Goal: Task Accomplishment & Management: Use online tool/utility

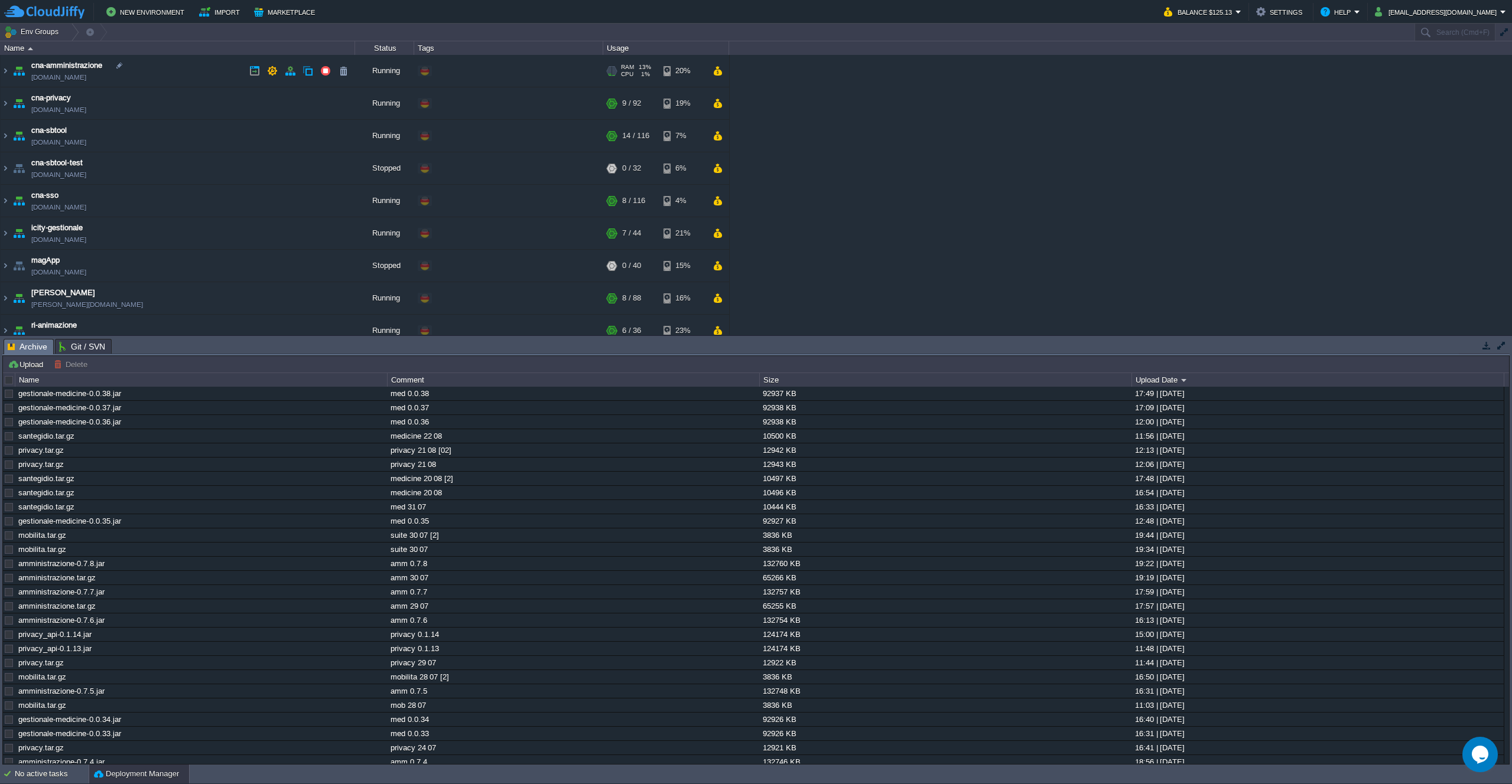
click at [205, 66] on td "cna-amministrazione cna-amministrazione.de-fra1.cloudjiffy.net" at bounding box center [177, 71] width 354 height 33
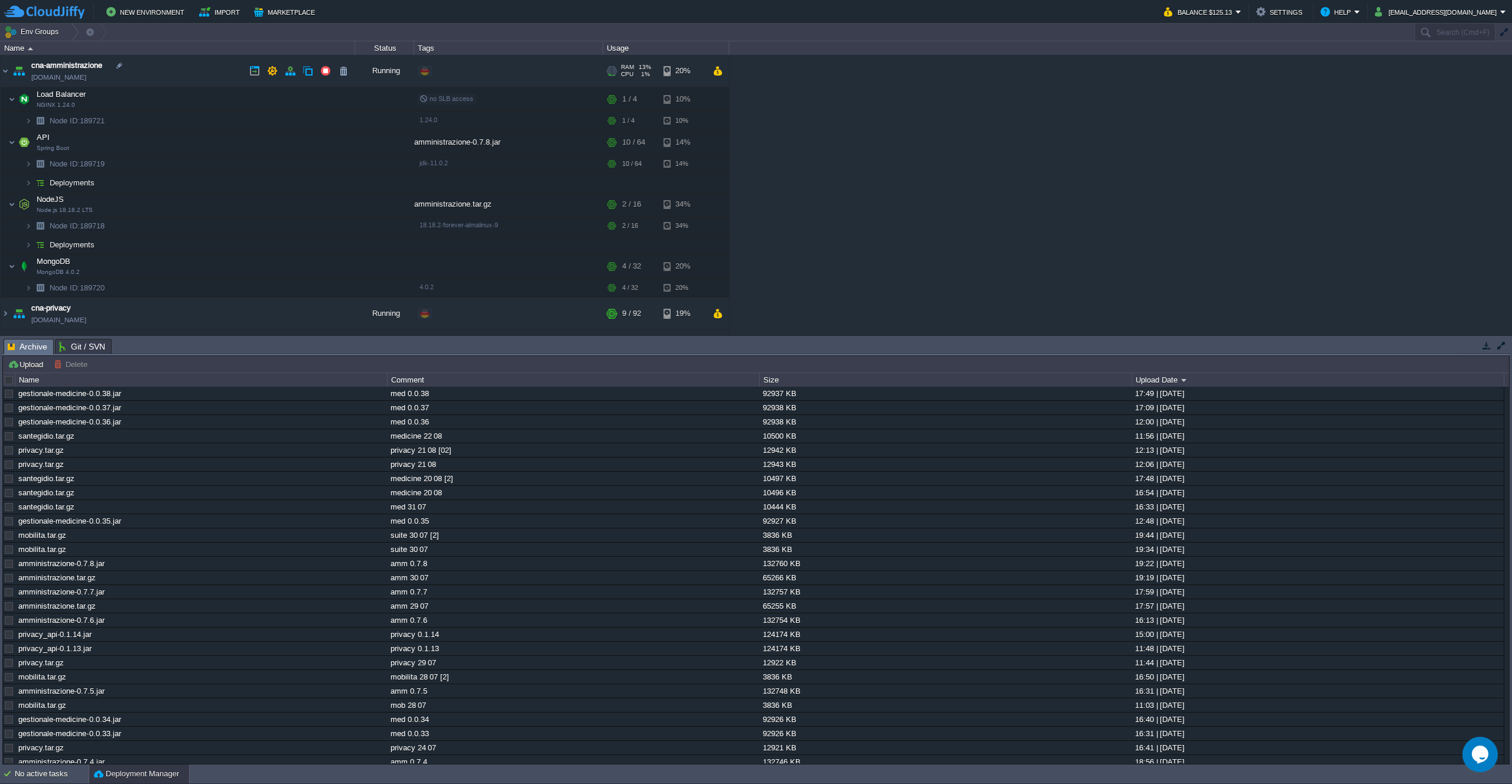
click at [191, 65] on td "cna-amministrazione cna-amministrazione.de-fra1.cloudjiffy.net" at bounding box center [177, 71] width 354 height 33
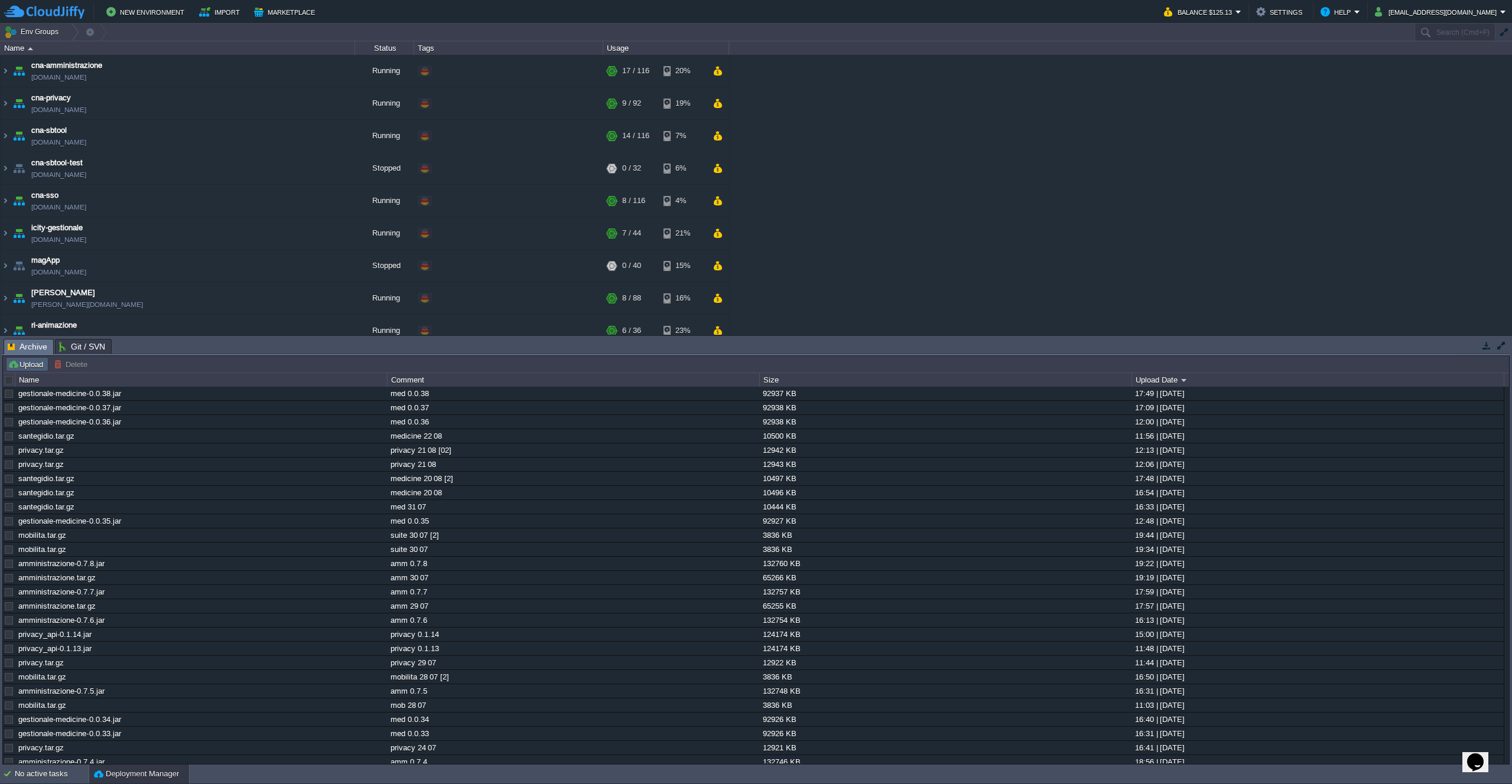
click at [35, 365] on button "Upload" at bounding box center [27, 364] width 39 height 11
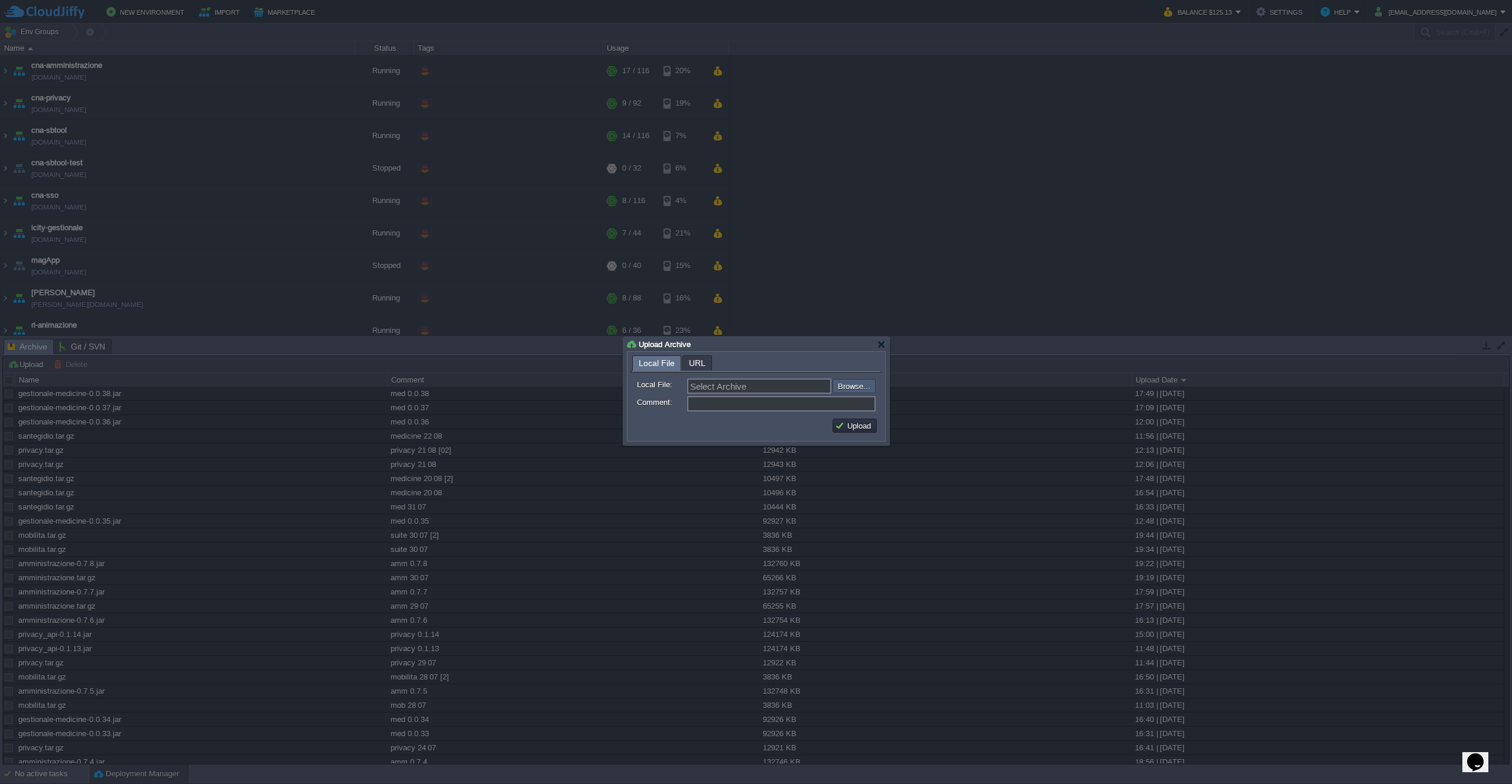
click at [837, 388] on input "file" at bounding box center [801, 386] width 150 height 14
type input "C:\fakepath\amministrazione.tar.gz"
type input "amministrazione.tar.gz"
type input "amm 25 08"
click at [851, 426] on button "Upload" at bounding box center [855, 425] width 39 height 11
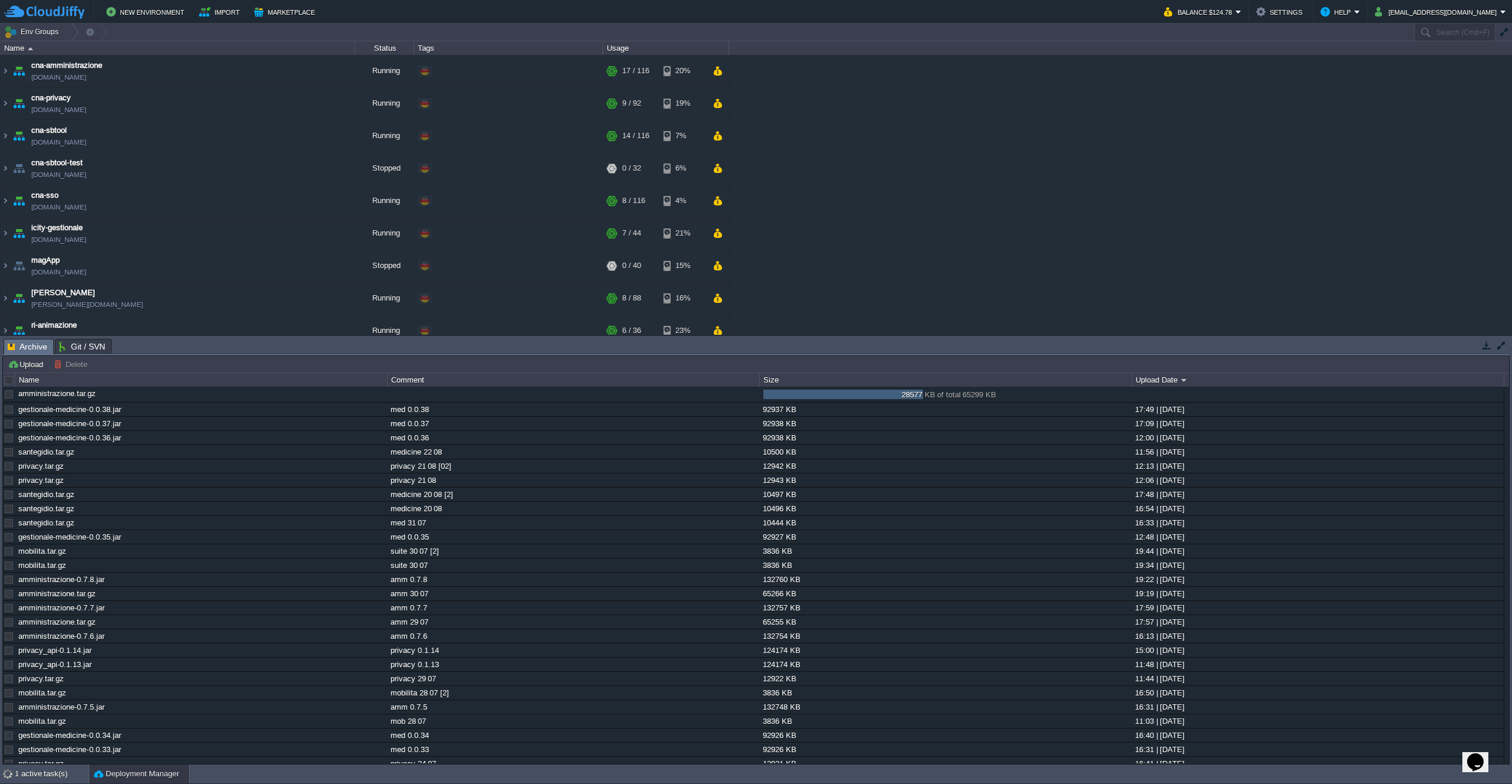
click at [1101, 222] on div "cna-amministrazione [DOMAIN_NAME] Running + Add to Env Group RAM 13% CPU 1% 17 …" at bounding box center [756, 195] width 1512 height 280
click at [919, 264] on div "cna-amministrazione [DOMAIN_NAME] Running + Add to Env Group RAM 13% CPU 1% 17 …" at bounding box center [756, 195] width 1512 height 280
click at [890, 220] on div "cna-amministrazione [DOMAIN_NAME] Running + Add to Env Group RAM 13% CPU 1% 17 …" at bounding box center [756, 195] width 1512 height 280
click at [352, 395] on td at bounding box center [358, 394] width 19 height 14
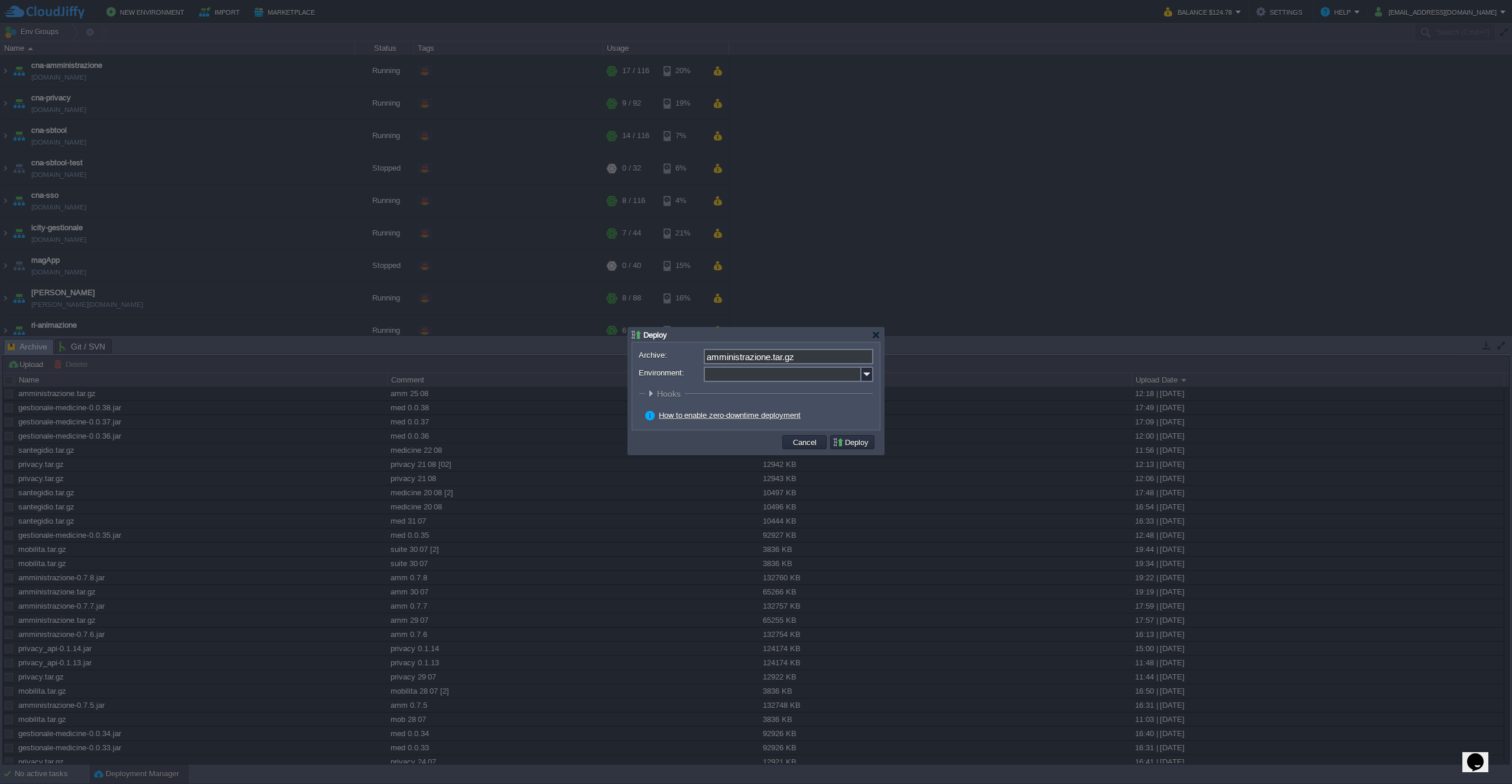
click at [870, 371] on img at bounding box center [867, 374] width 11 height 16
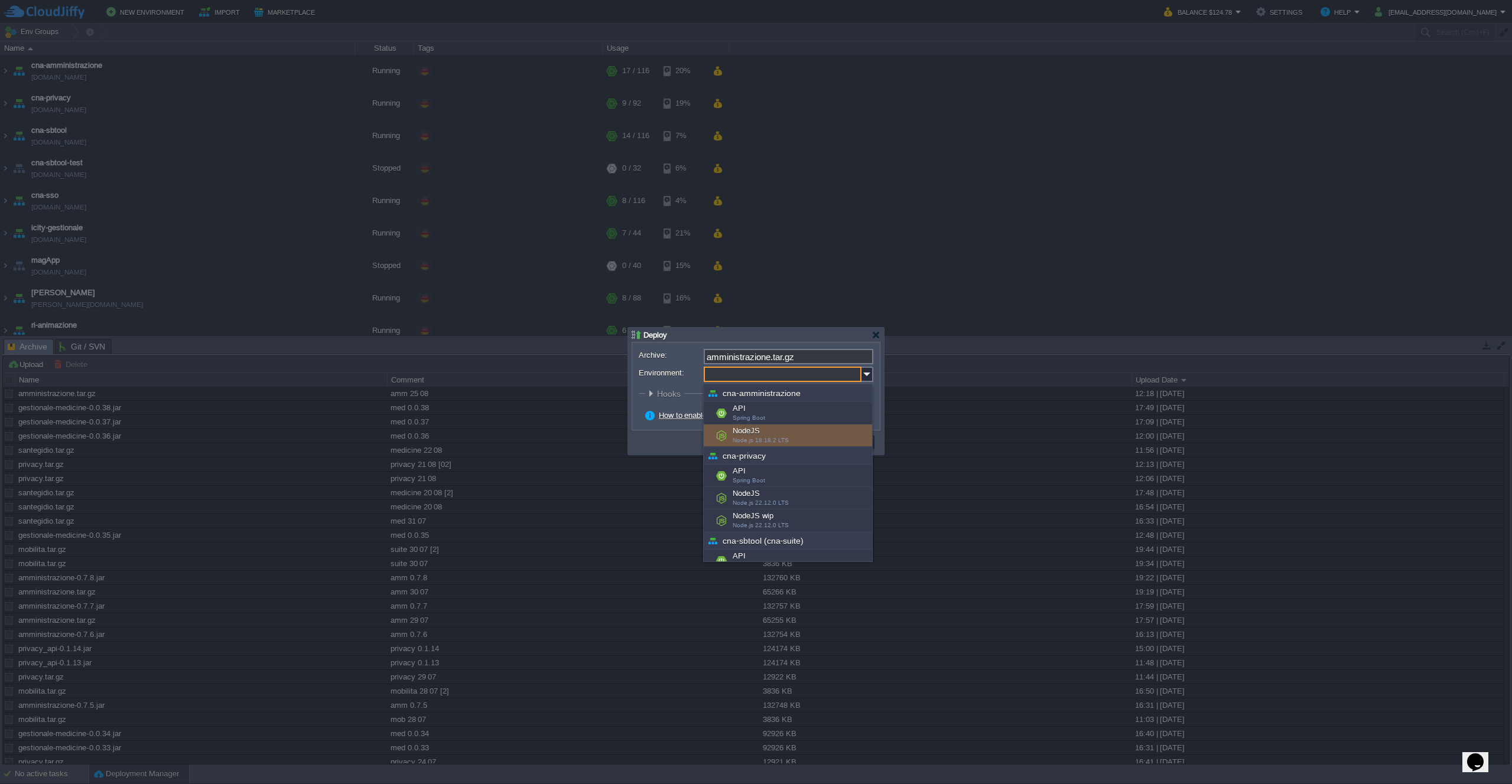
click at [810, 435] on div "NodeJS Node.js 18.18.2 LTS" at bounding box center [787, 435] width 168 height 22
type input "NodeJS (cna-amministrazione)"
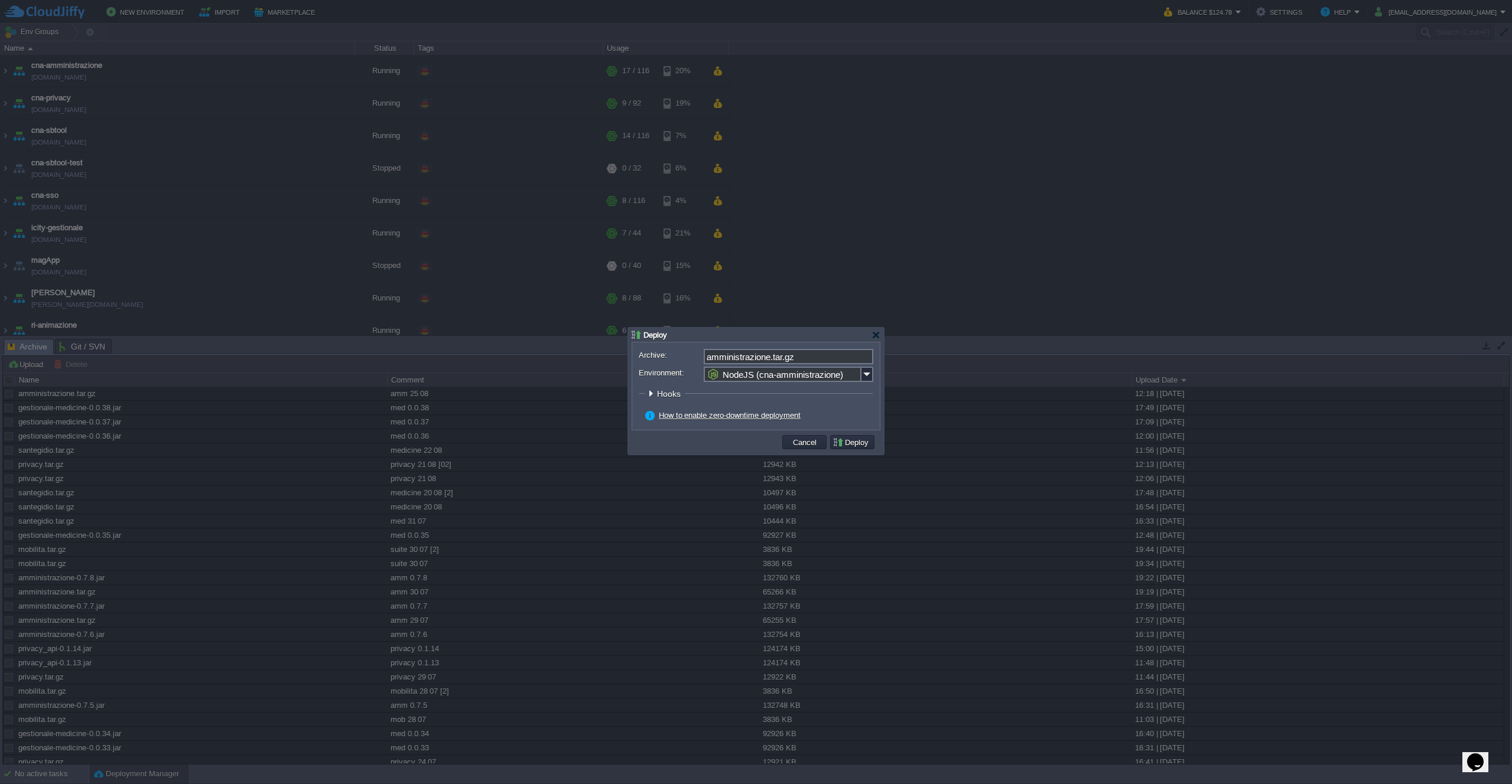
click at [850, 443] on button "Deploy" at bounding box center [852, 442] width 39 height 11
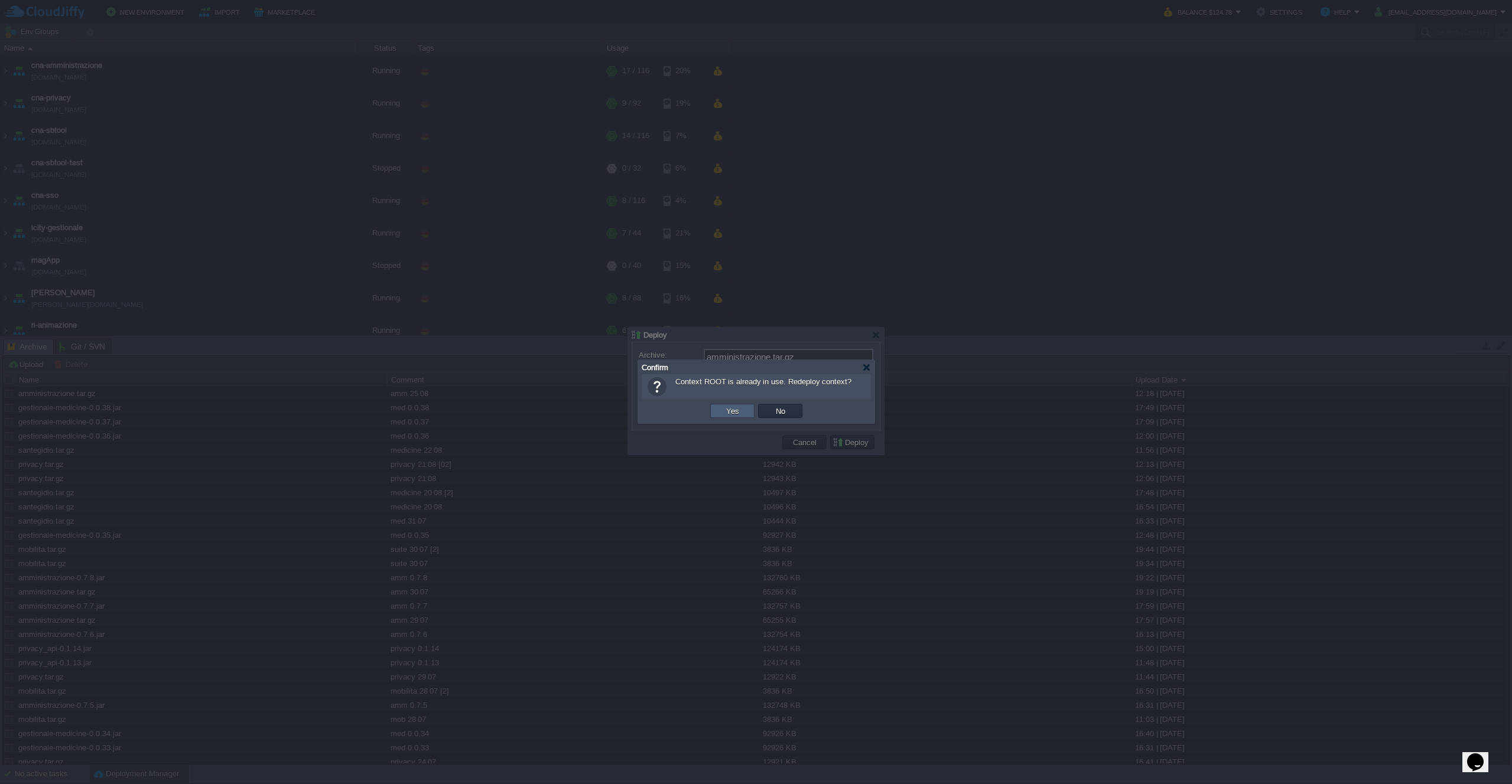
click at [729, 410] on button "Yes" at bounding box center [733, 410] width 20 height 11
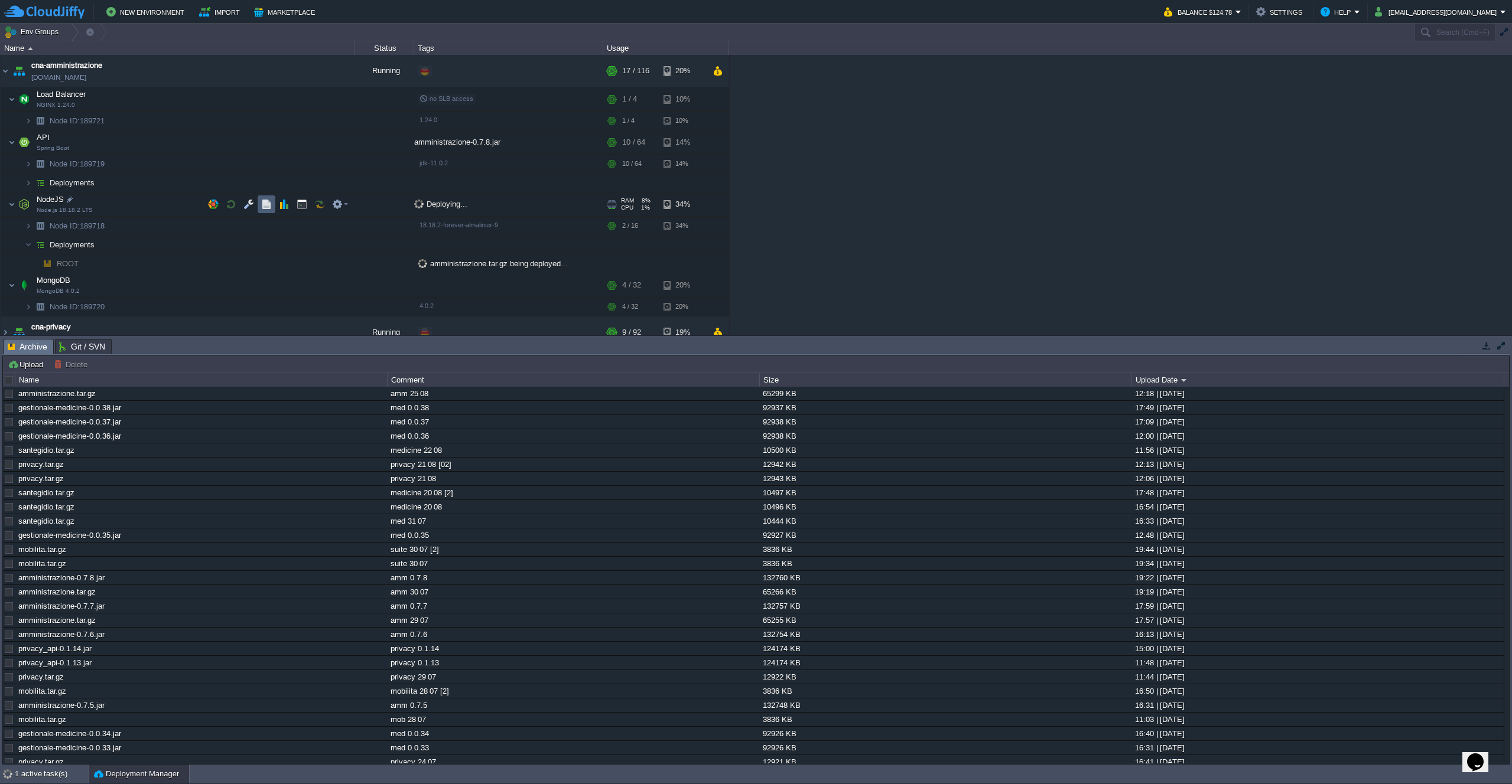
click at [265, 213] on td at bounding box center [267, 204] width 18 height 18
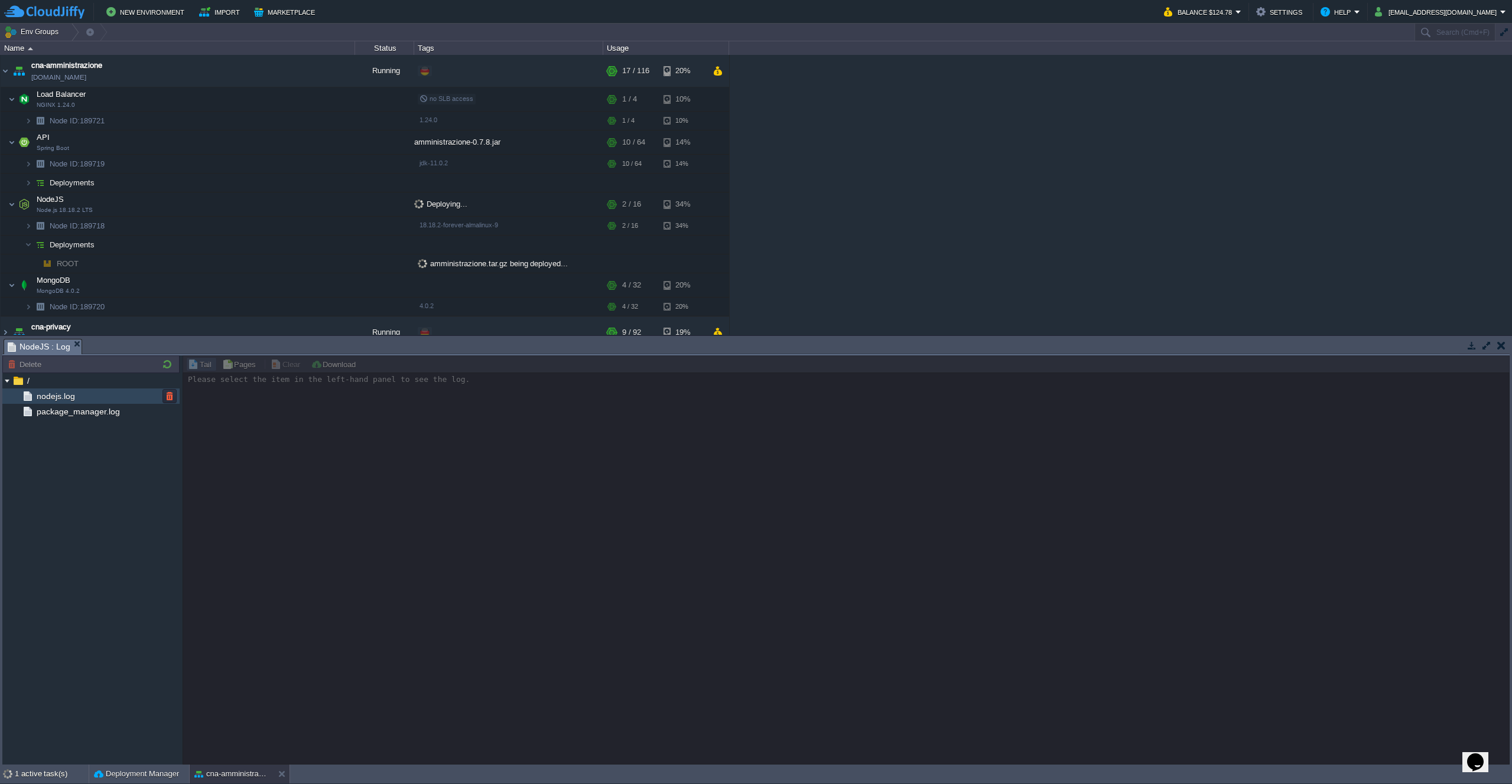
click at [78, 404] on div "nodejs.log" at bounding box center [91, 396] width 177 height 16
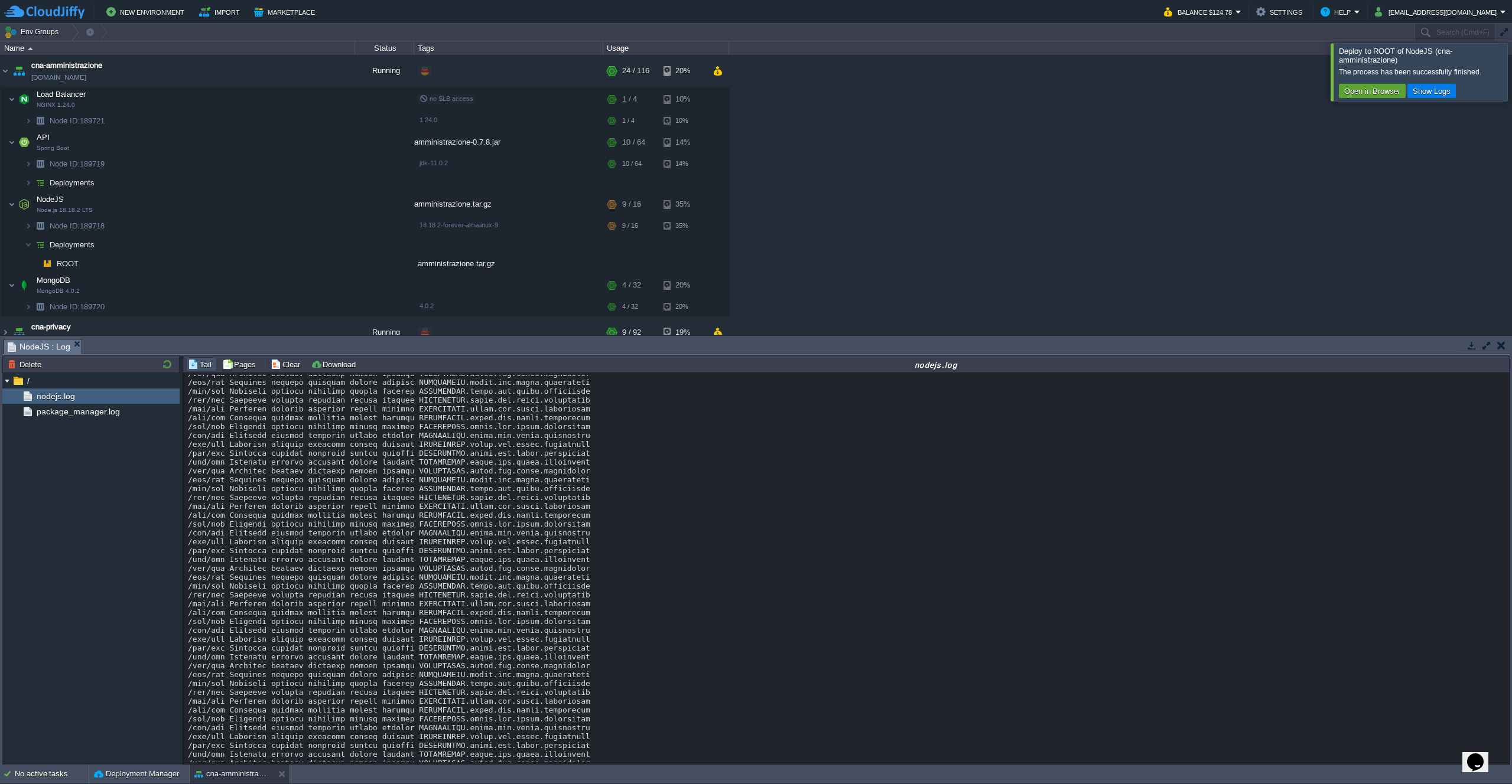
scroll to position [17354, 0]
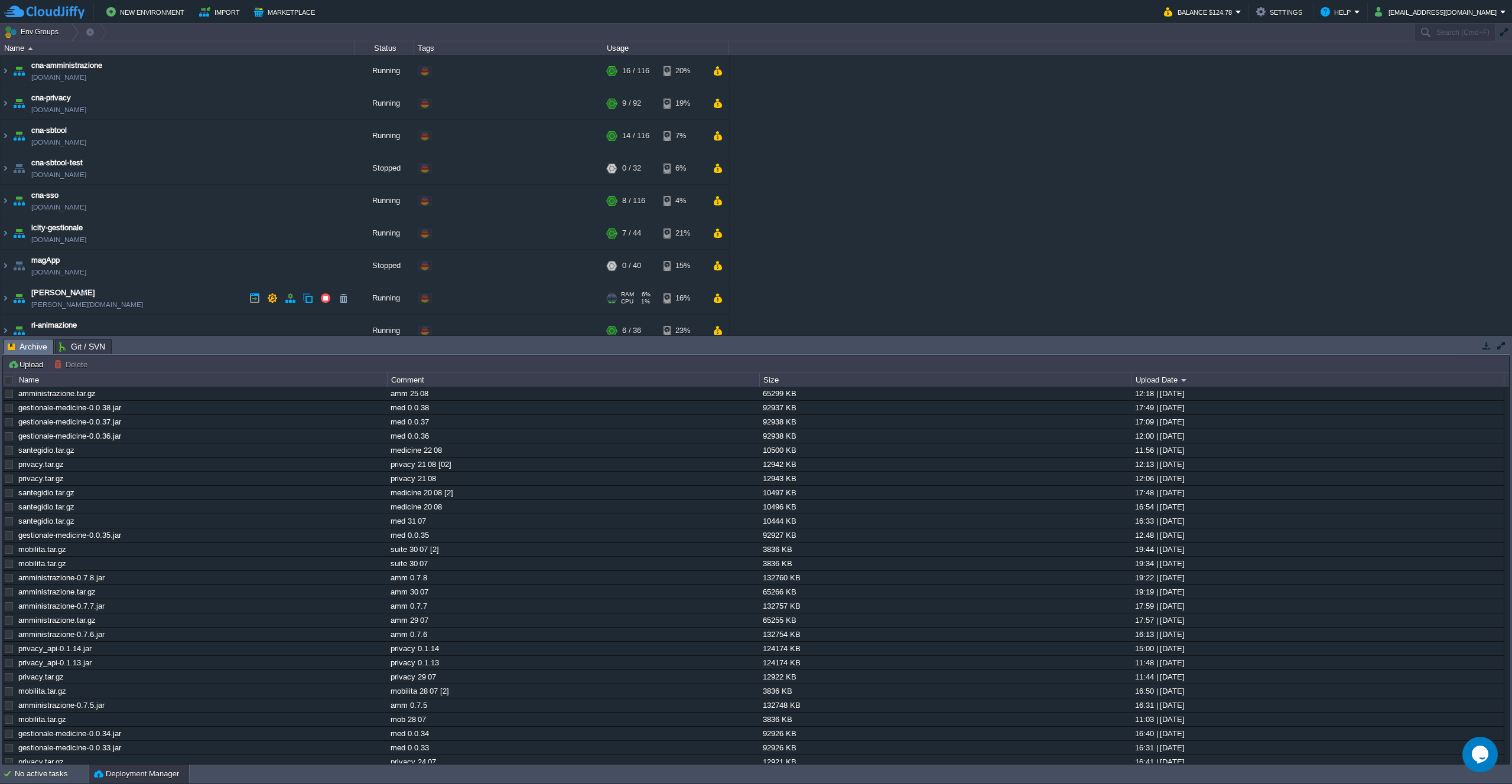
click at [925, 217] on div "cna-amministrazione cna-amministrazione.de-fra1.cloudjiffy.net Running + Add to…" at bounding box center [756, 195] width 1512 height 280
click at [18, 364] on button "Upload" at bounding box center [27, 364] width 39 height 11
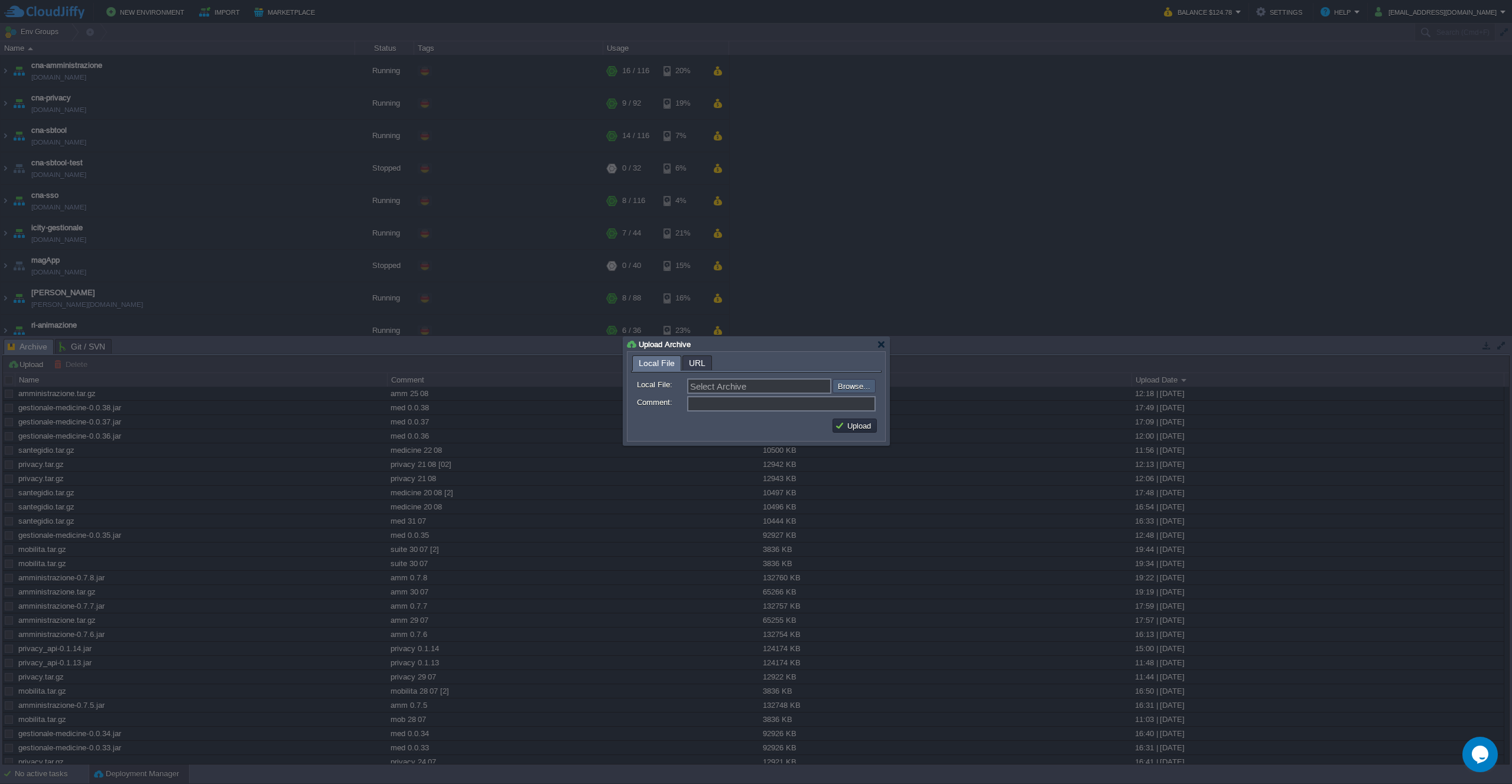
click at [850, 388] on input "file" at bounding box center [801, 386] width 150 height 14
type input "C:\fakepath\amministrazione.tar.gz"
type input "amministrazione.tar.gz"
type input "amm 25 08 [02]"
click at [850, 420] on td "Upload" at bounding box center [855, 425] width 44 height 14
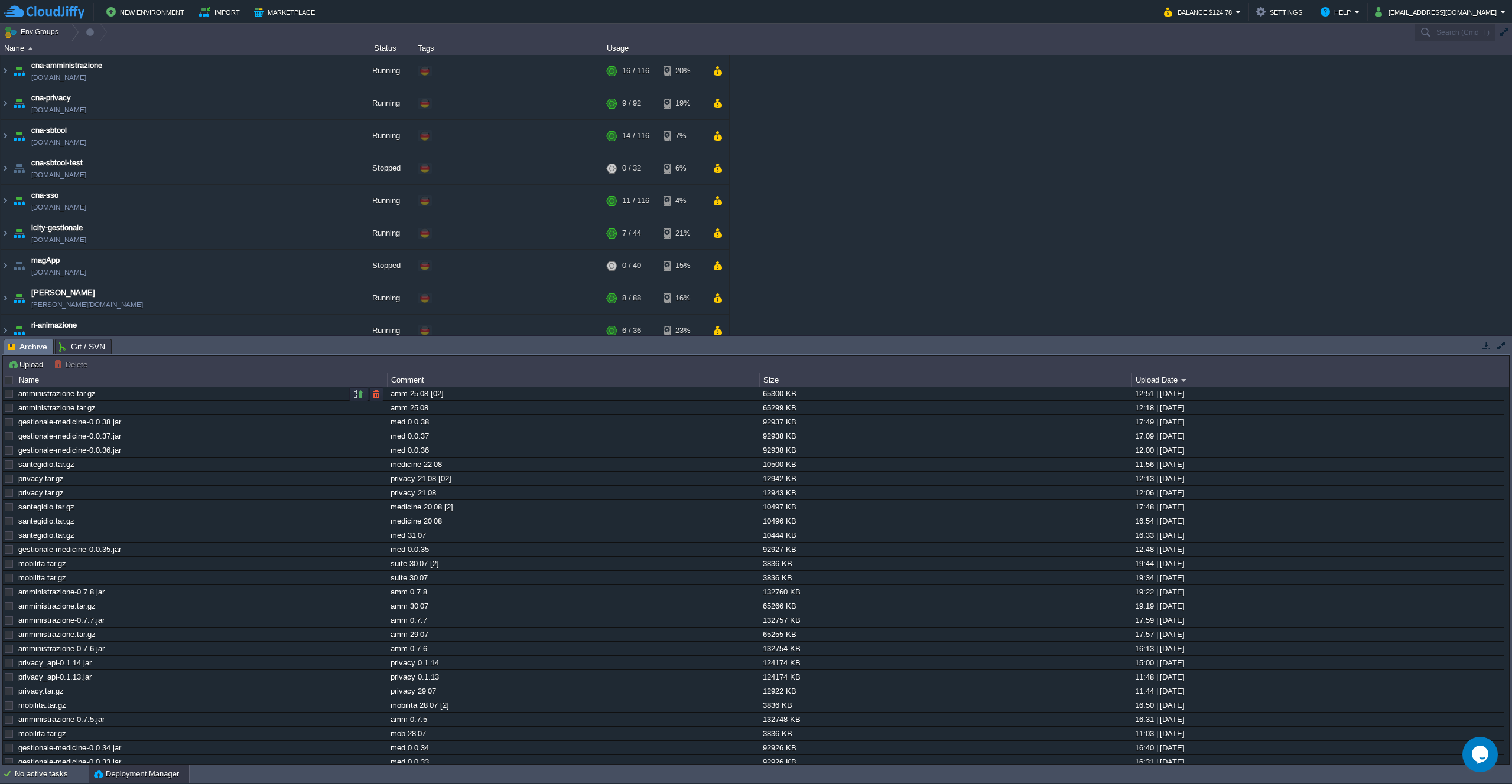
click at [348, 396] on div at bounding box center [363, 394] width 40 height 14
click at [354, 396] on button "button" at bounding box center [358, 394] width 11 height 11
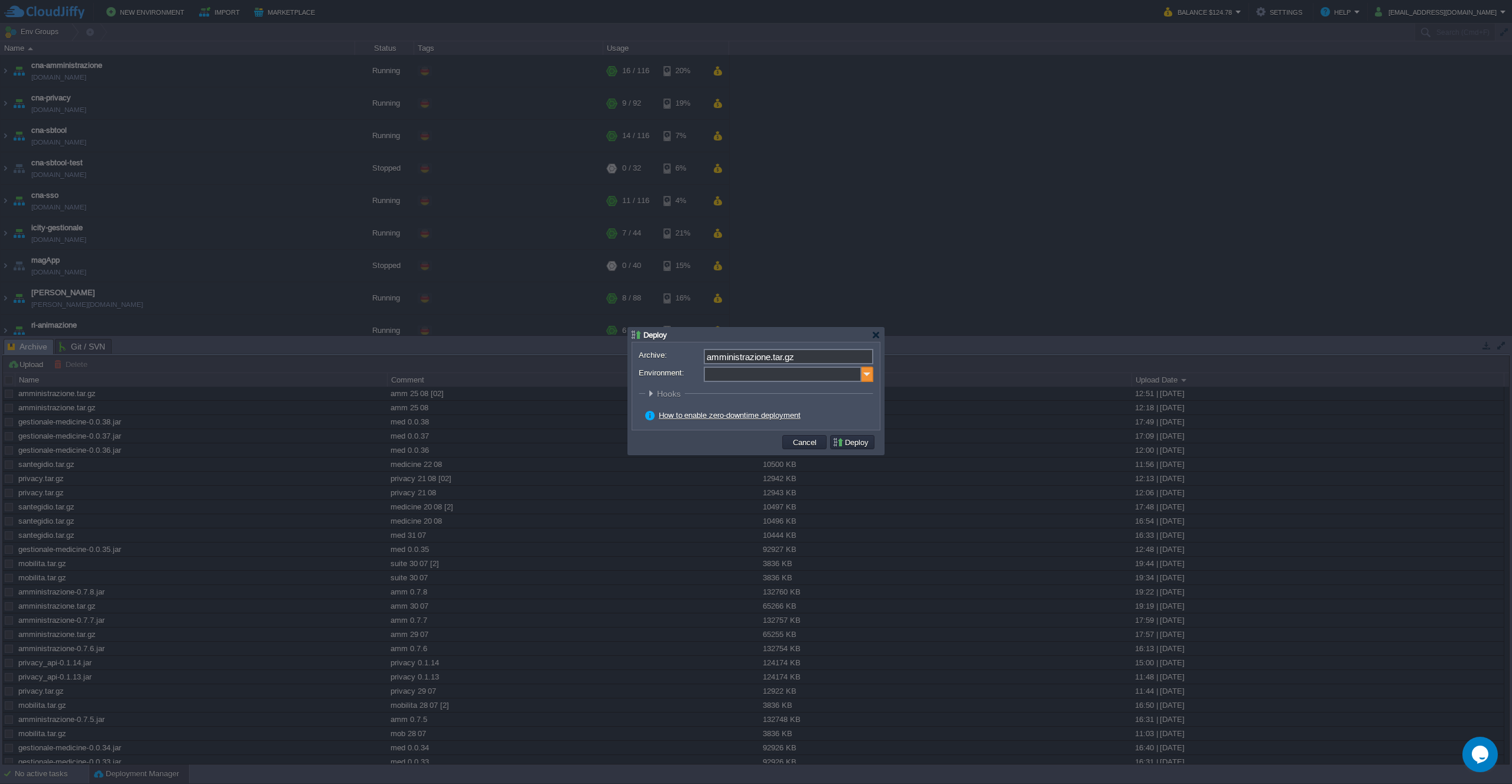
click at [865, 370] on img at bounding box center [867, 374] width 11 height 16
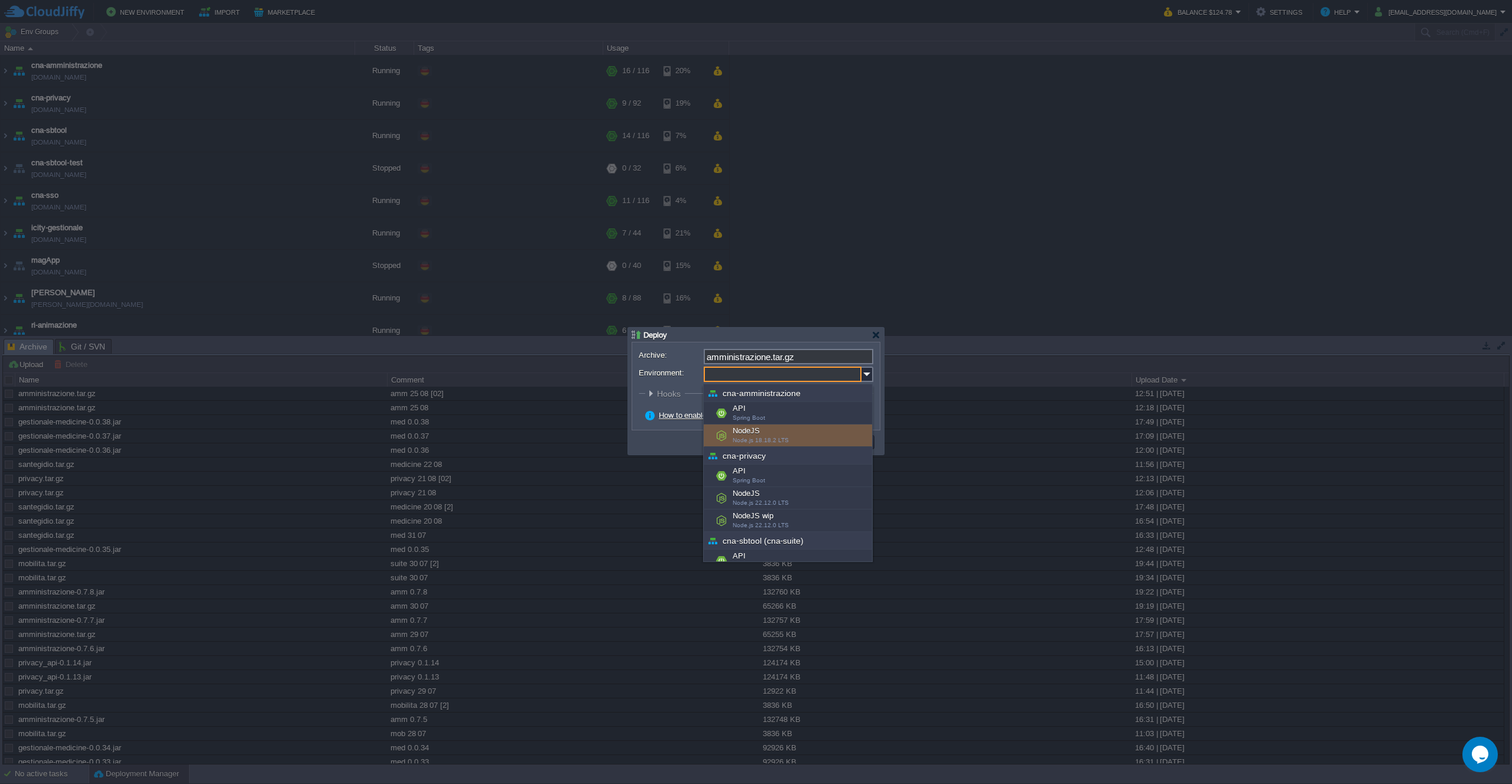
click at [809, 435] on div "NodeJS Node.js 18.18.2 LTS" at bounding box center [787, 435] width 168 height 22
type input "NodeJS (cna-amministrazione)"
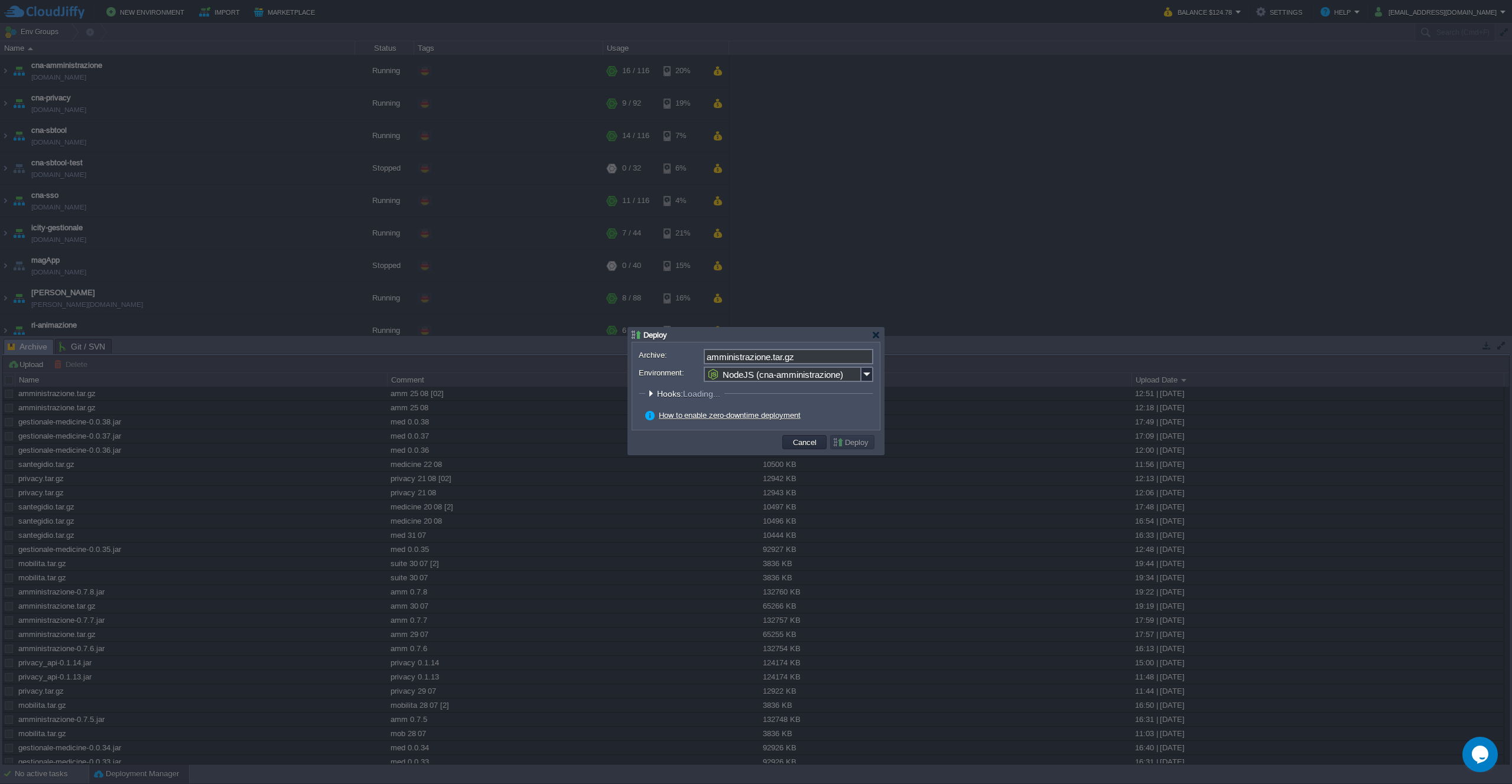
click at [854, 446] on button "Deploy" at bounding box center [852, 442] width 39 height 11
click at [847, 441] on button "Deploy" at bounding box center [852, 442] width 39 height 11
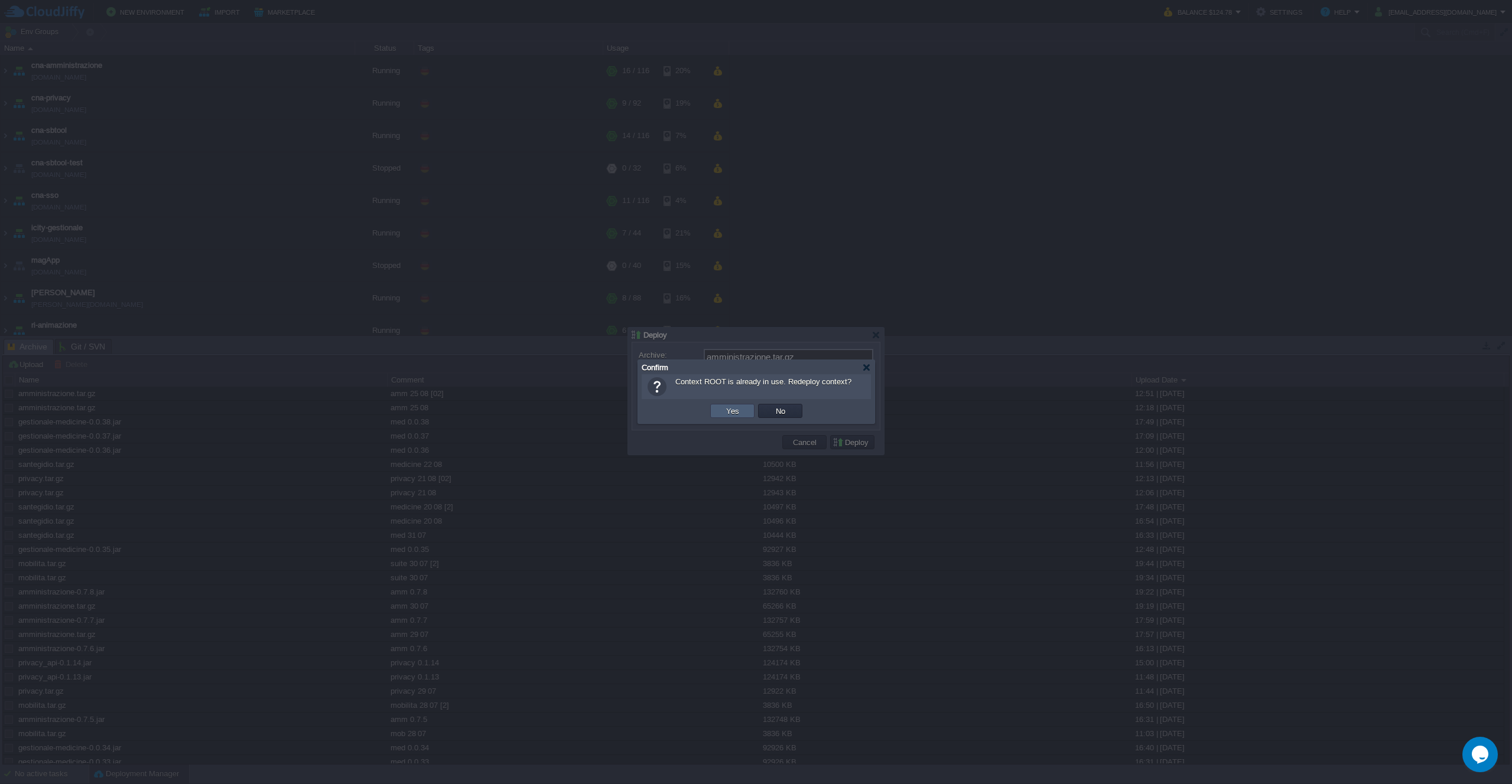
click at [739, 412] on button "Yes" at bounding box center [733, 410] width 20 height 11
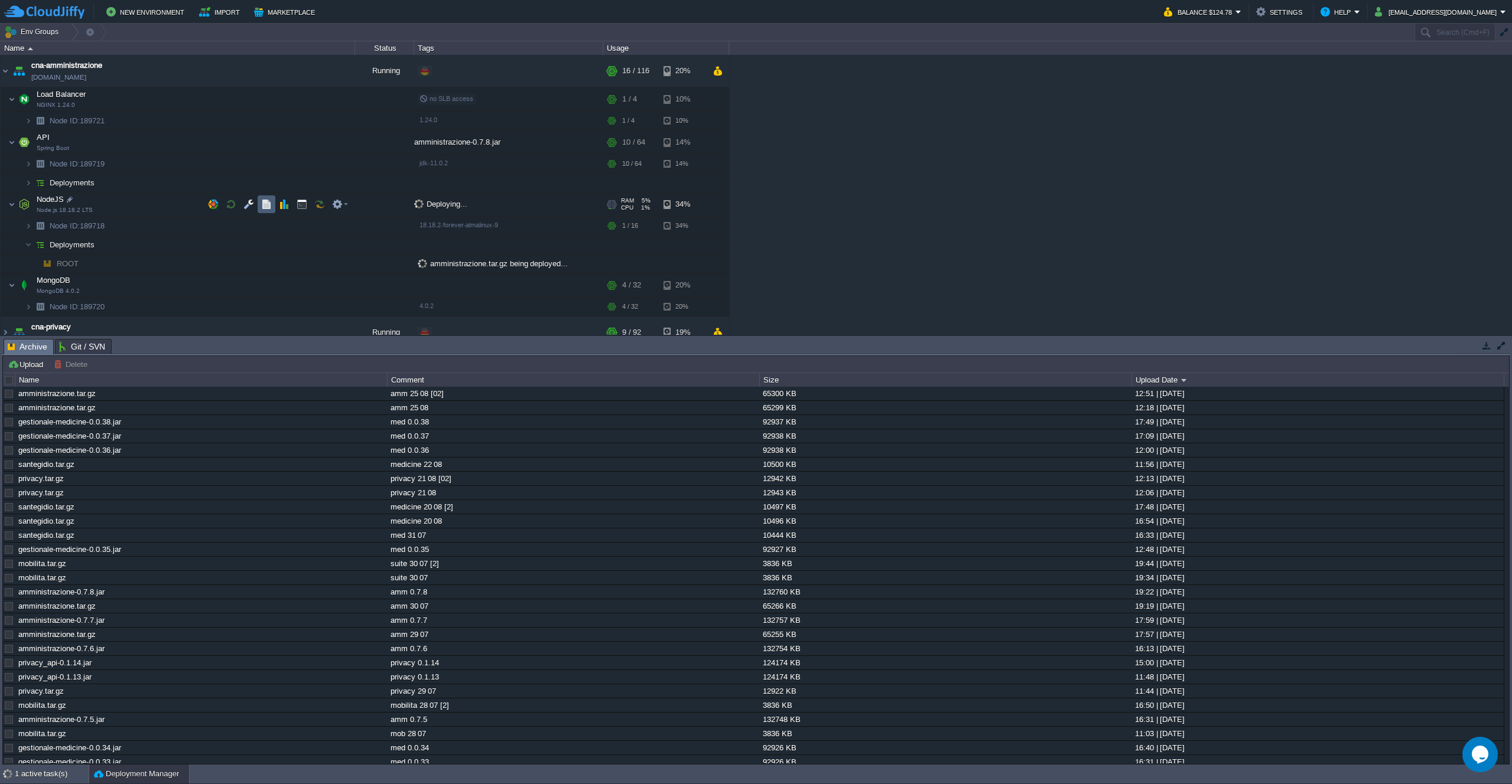
click at [267, 208] on button "button" at bounding box center [266, 204] width 11 height 11
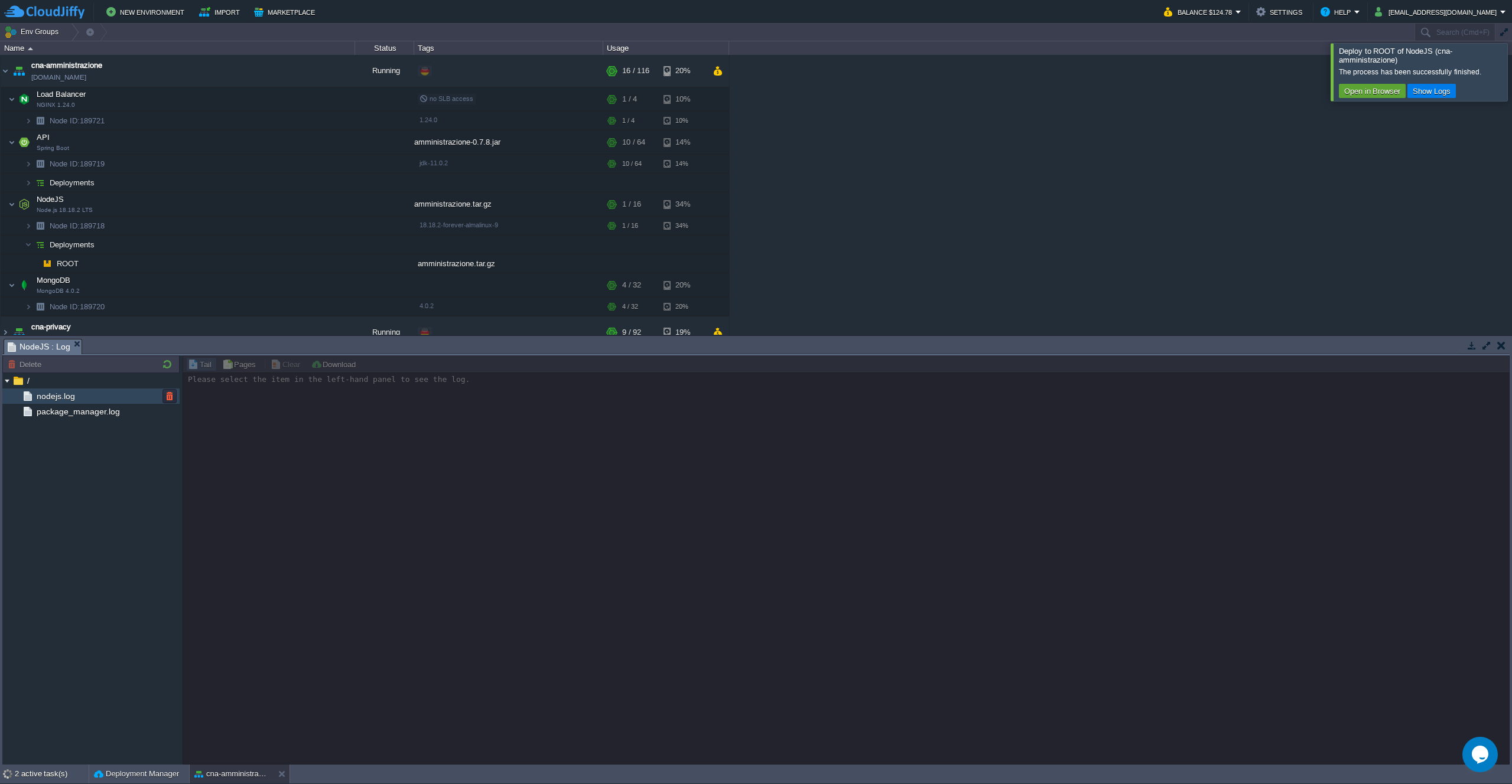
click at [54, 399] on span "nodejs.log" at bounding box center [56, 396] width 43 height 11
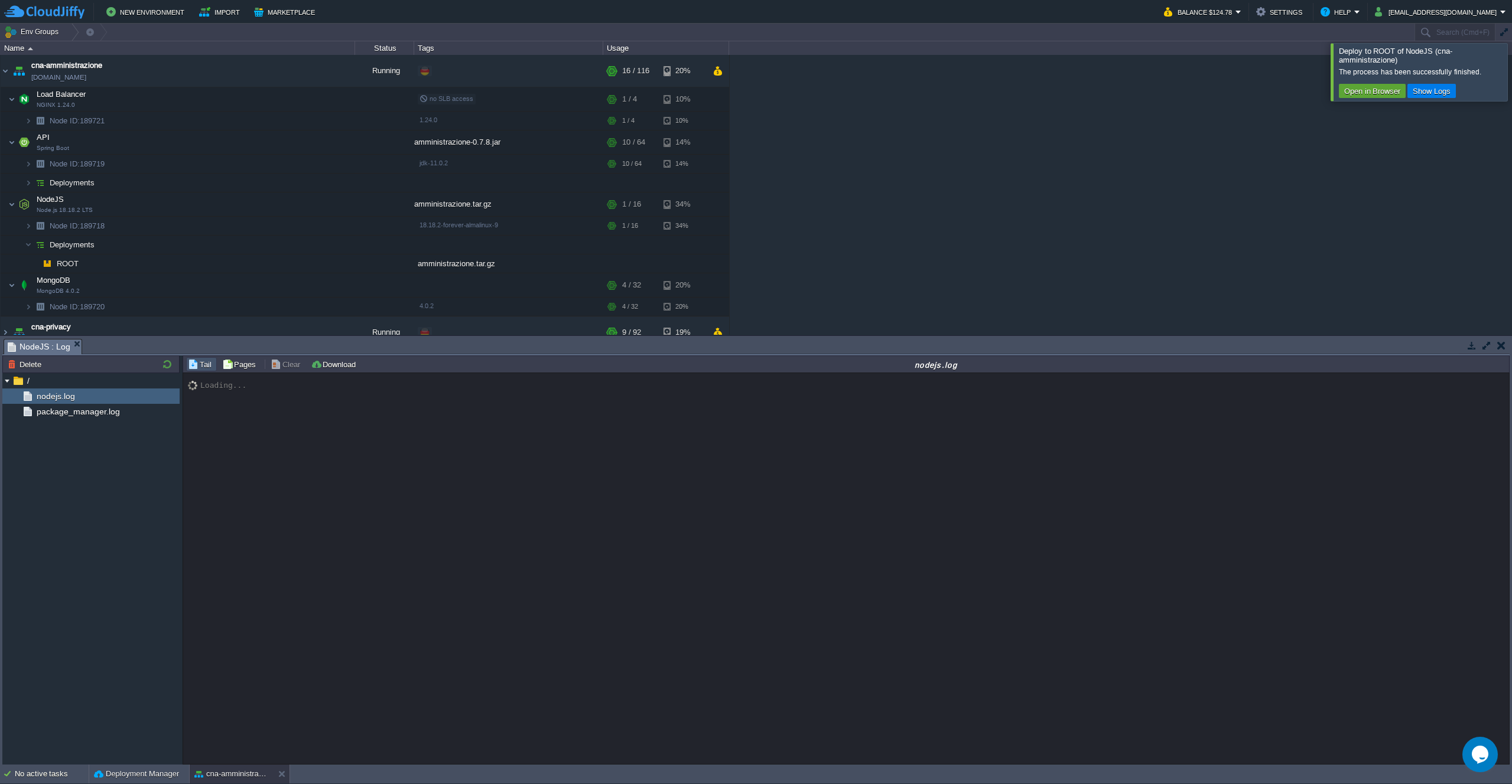
scroll to position [8487, 0]
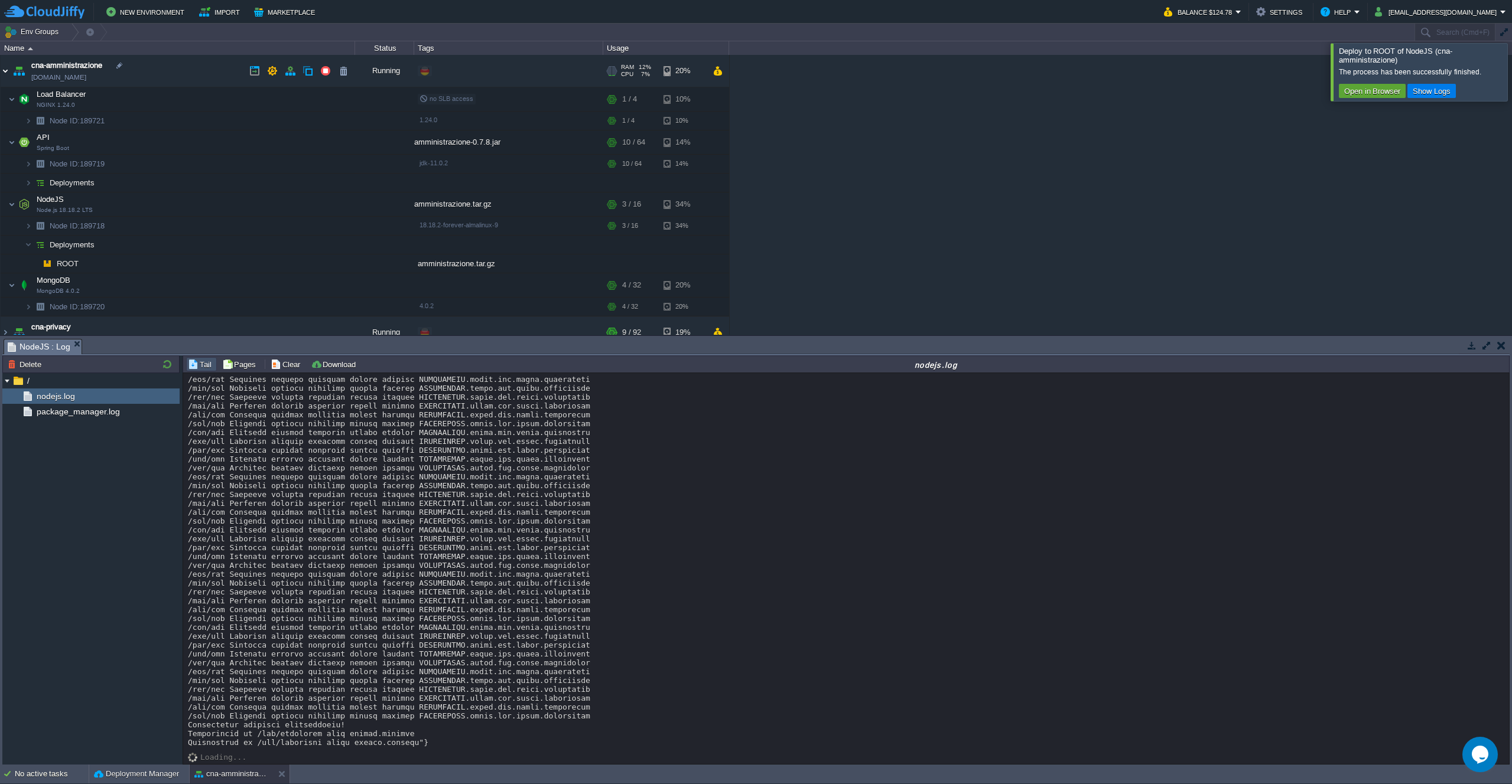
click at [6, 72] on img at bounding box center [6, 70] width 10 height 32
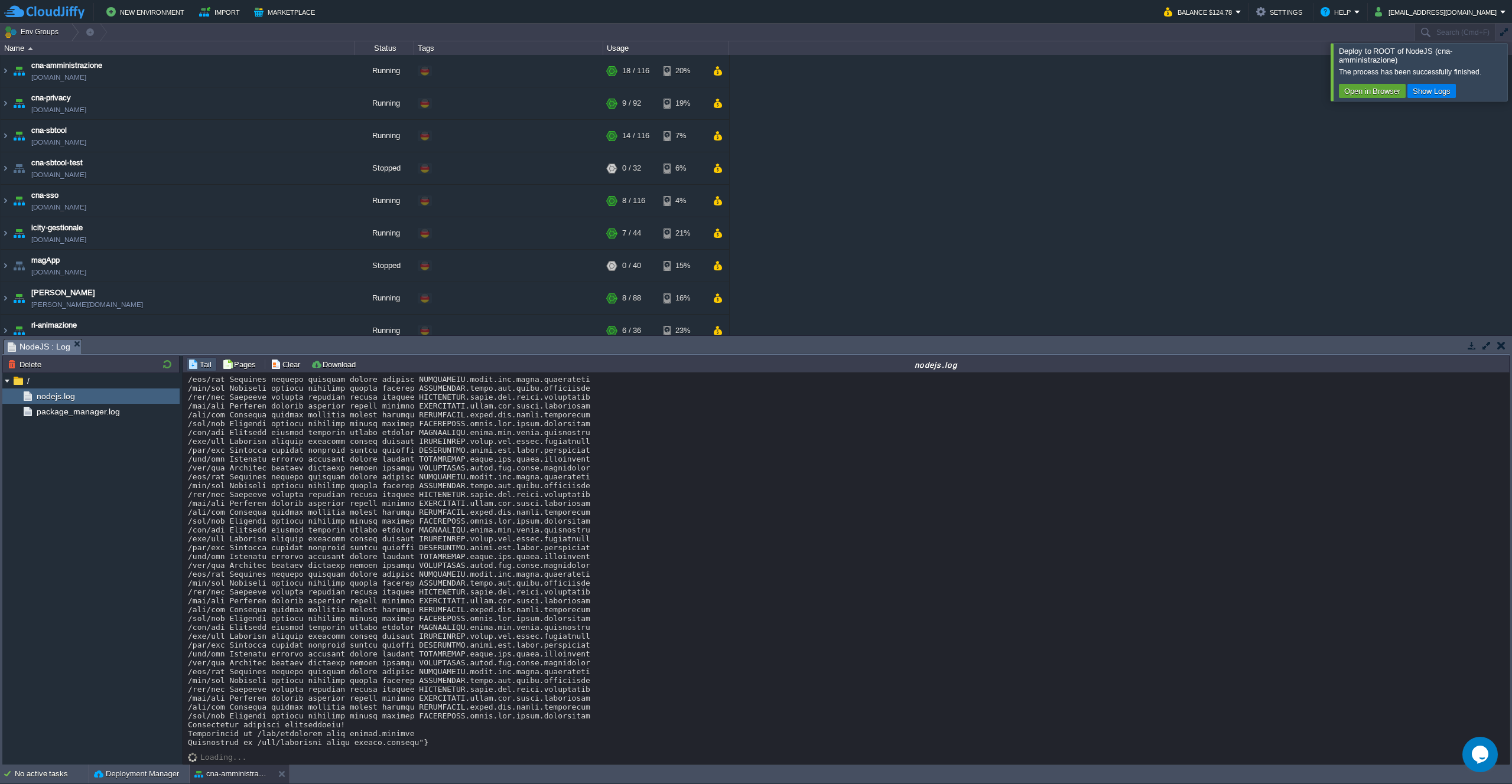
click at [913, 138] on div "cna-amministrazione cna-amministrazione.de-fra1.cloudjiffy.net Running + Add to…" at bounding box center [756, 195] width 1512 height 280
